Goal: Information Seeking & Learning: Learn about a topic

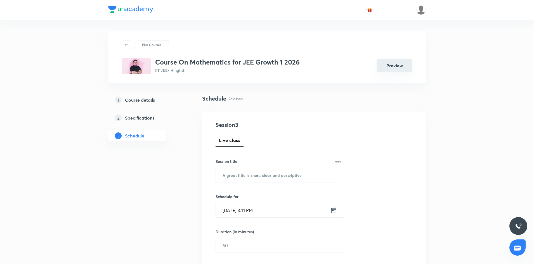
click at [386, 72] on button "Preview" at bounding box center [394, 65] width 36 height 13
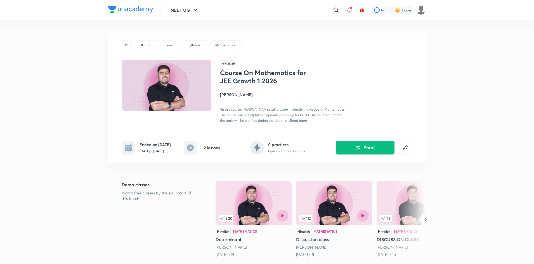
click at [324, 111] on span ""In this course, [PERSON_NAME] will provide in-depth knowledge of Mathematics. …" at bounding box center [282, 114] width 125 height 15
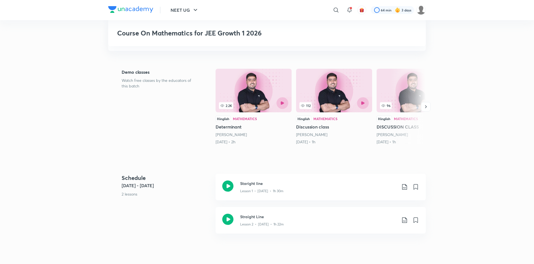
scroll to position [112, 0]
drag, startPoint x: 262, startPoint y: 51, endPoint x: 170, endPoint y: -6, distance: 108.3
click at [170, 0] on html "NEET UG ​ 64 min 3 days Course On Mathematics for JEE Growth 1 2026 IIT JEE Plu…" at bounding box center [267, 234] width 534 height 692
